Goal: Task Accomplishment & Management: Use online tool/utility

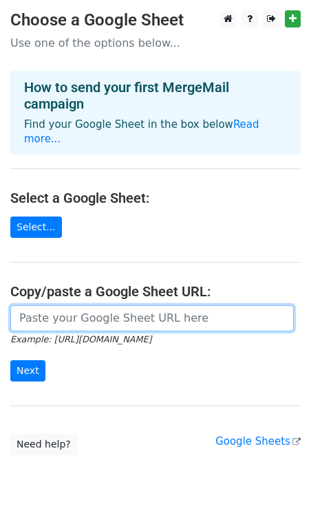
click at [100, 305] on input "url" at bounding box center [151, 318] width 283 height 26
paste input "https://docs.google.com/spreadsheets/d/1uxNTIowSkMHBgwwZlzaB_WBpIZqbJ0XTF6bEELW…"
type input "https://docs.google.com/spreadsheets/d/1uxNTIowSkMHBgwwZlzaB_WBpIZqbJ0XTF6bEELW…"
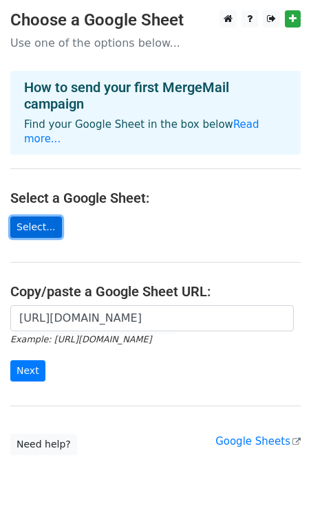
click at [51, 217] on link "Select..." at bounding box center [36, 227] width 52 height 21
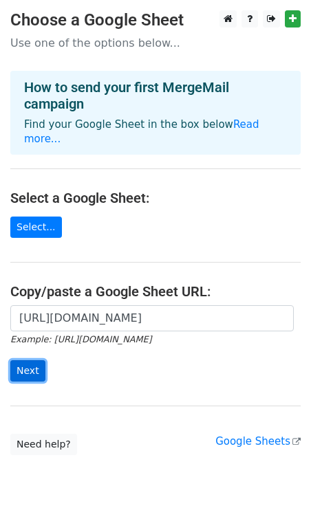
click at [35, 360] on input "Next" at bounding box center [27, 370] width 35 height 21
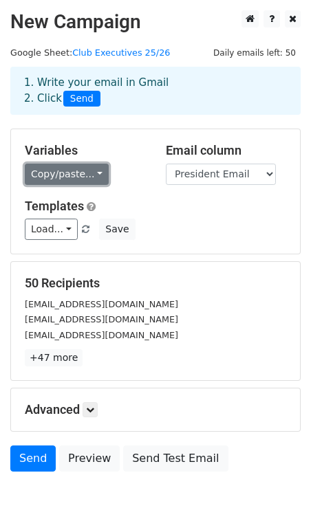
click at [90, 173] on link "Copy/paste..." at bounding box center [67, 174] width 84 height 21
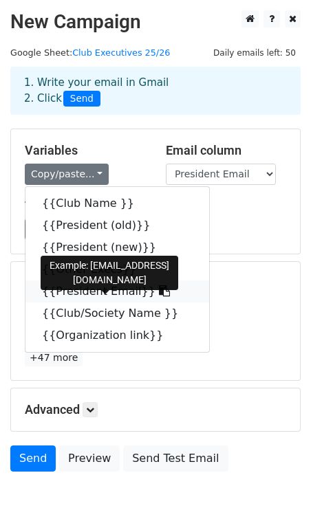
click at [78, 287] on link "{{President Email}}" at bounding box center [117, 292] width 184 height 22
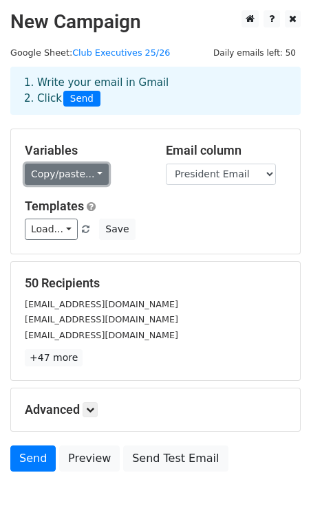
click at [95, 175] on link "Copy/paste..." at bounding box center [67, 174] width 84 height 21
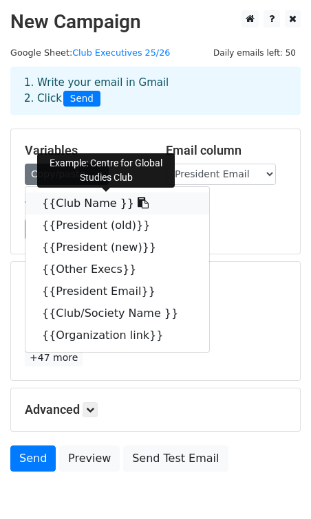
click at [82, 201] on link "{{Club Name }}" at bounding box center [117, 204] width 184 height 22
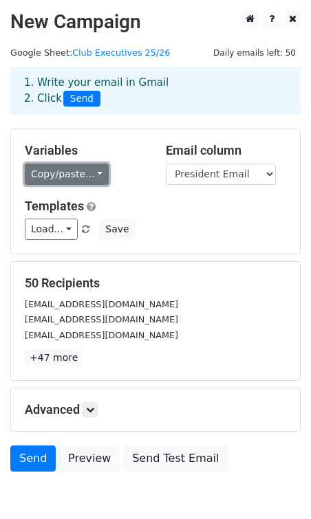
click at [99, 175] on link "Copy/paste..." at bounding box center [67, 174] width 84 height 21
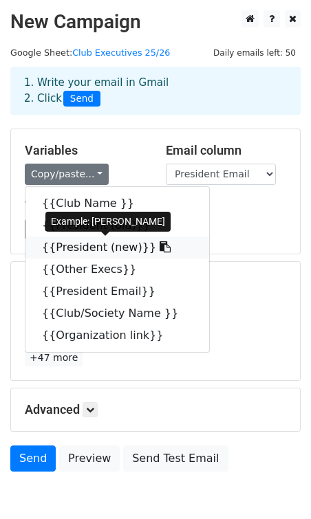
click at [90, 237] on link "{{President (new)}}" at bounding box center [117, 248] width 184 height 22
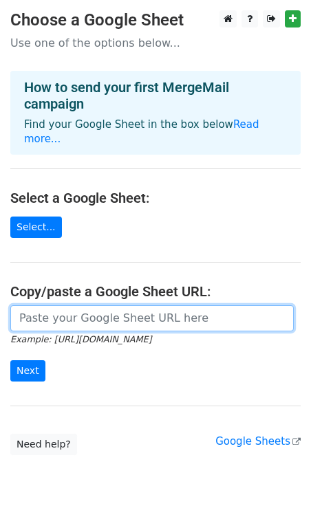
click at [61, 307] on input "url" at bounding box center [151, 318] width 283 height 26
paste input "[URL][DOMAIN_NAME]"
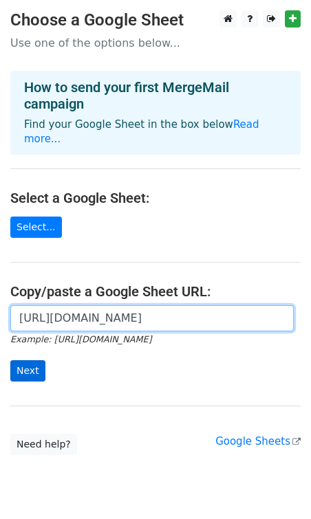
type input "[URL][DOMAIN_NAME]"
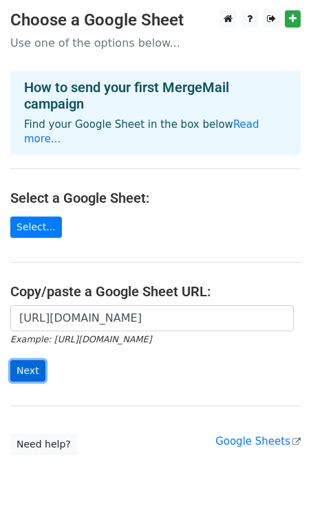
click at [25, 360] on input "Next" at bounding box center [27, 370] width 35 height 21
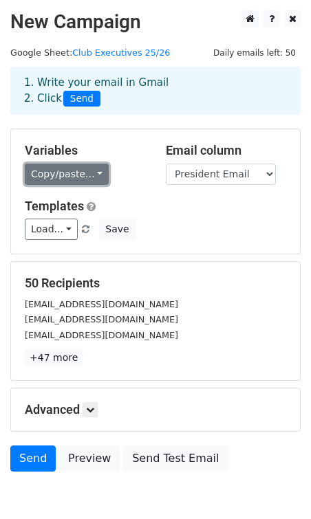
click at [89, 179] on link "Copy/paste..." at bounding box center [67, 174] width 84 height 21
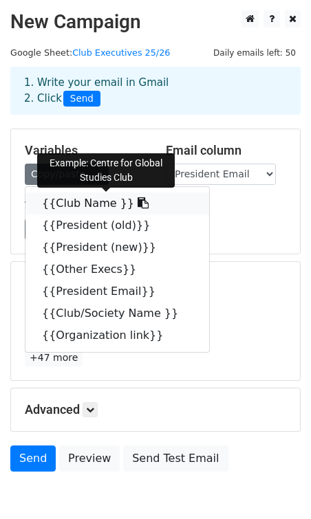
click at [94, 206] on link "{{Club Name }}" at bounding box center [117, 204] width 184 height 22
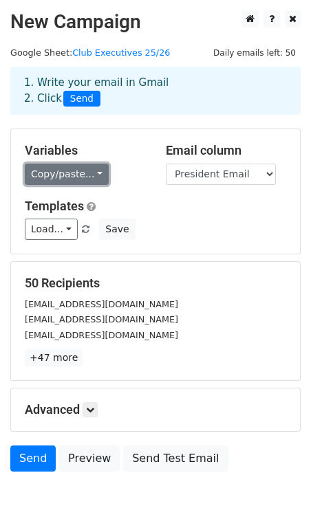
click at [90, 168] on link "Copy/paste..." at bounding box center [67, 174] width 84 height 21
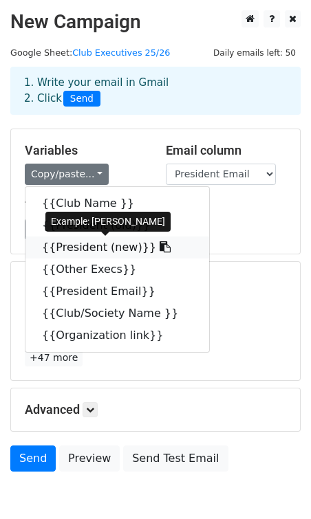
click at [93, 250] on link "{{President (new)}}" at bounding box center [117, 248] width 184 height 22
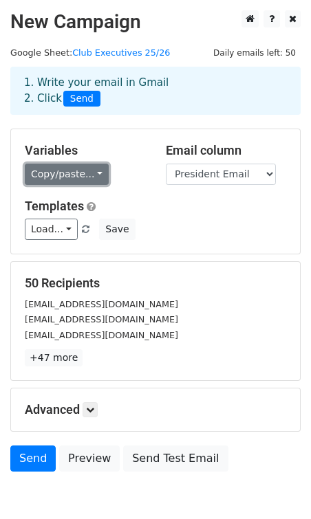
click at [91, 177] on link "Copy/paste..." at bounding box center [67, 174] width 84 height 21
